Goal: Information Seeking & Learning: Learn about a topic

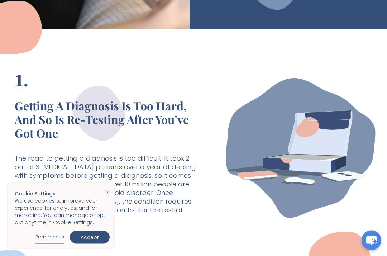
scroll to position [199, 0]
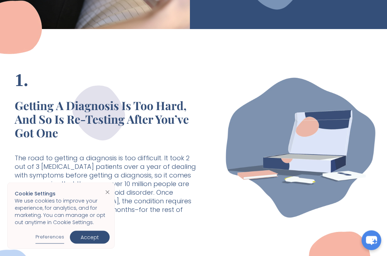
click at [108, 201] on link "Close cookie banner" at bounding box center [107, 191] width 11 height 17
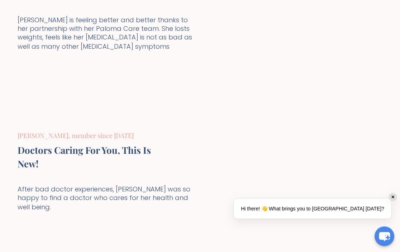
scroll to position [2460, 0]
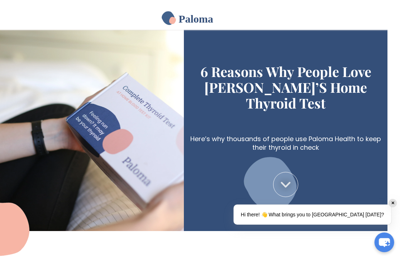
scroll to position [0, 13]
